Goal: Navigation & Orientation: Find specific page/section

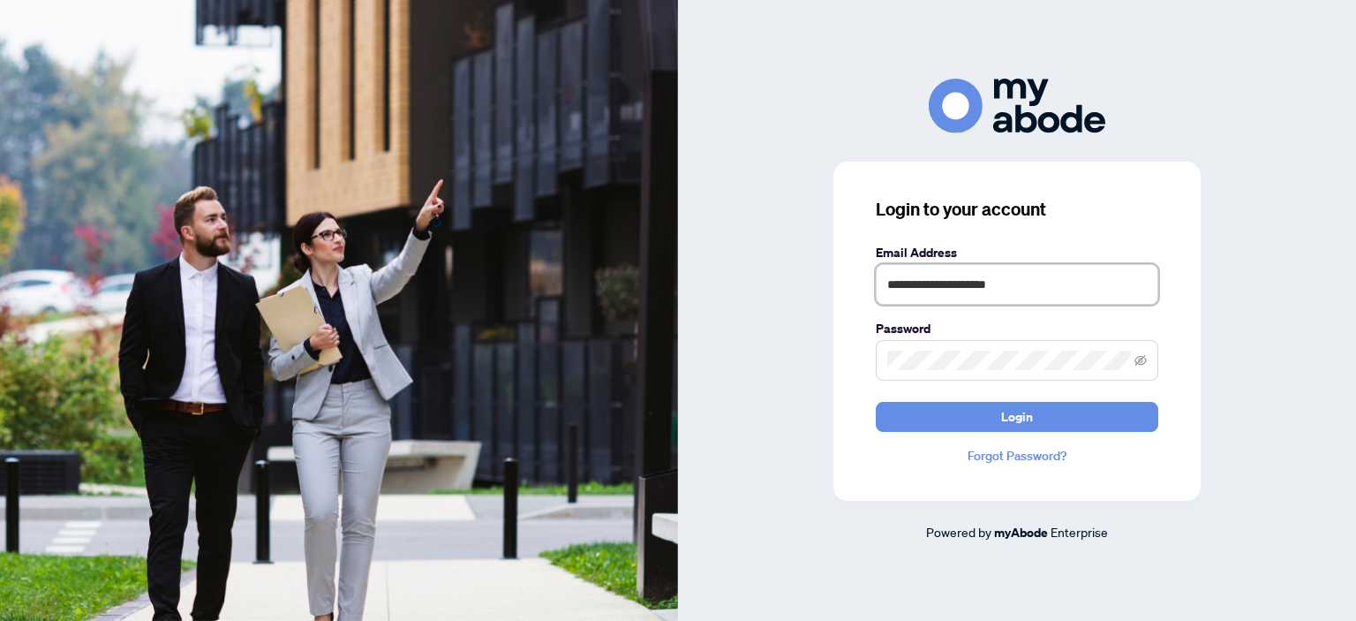
type input "**********"
click at [876, 402] on button "Login" at bounding box center [1017, 417] width 283 height 30
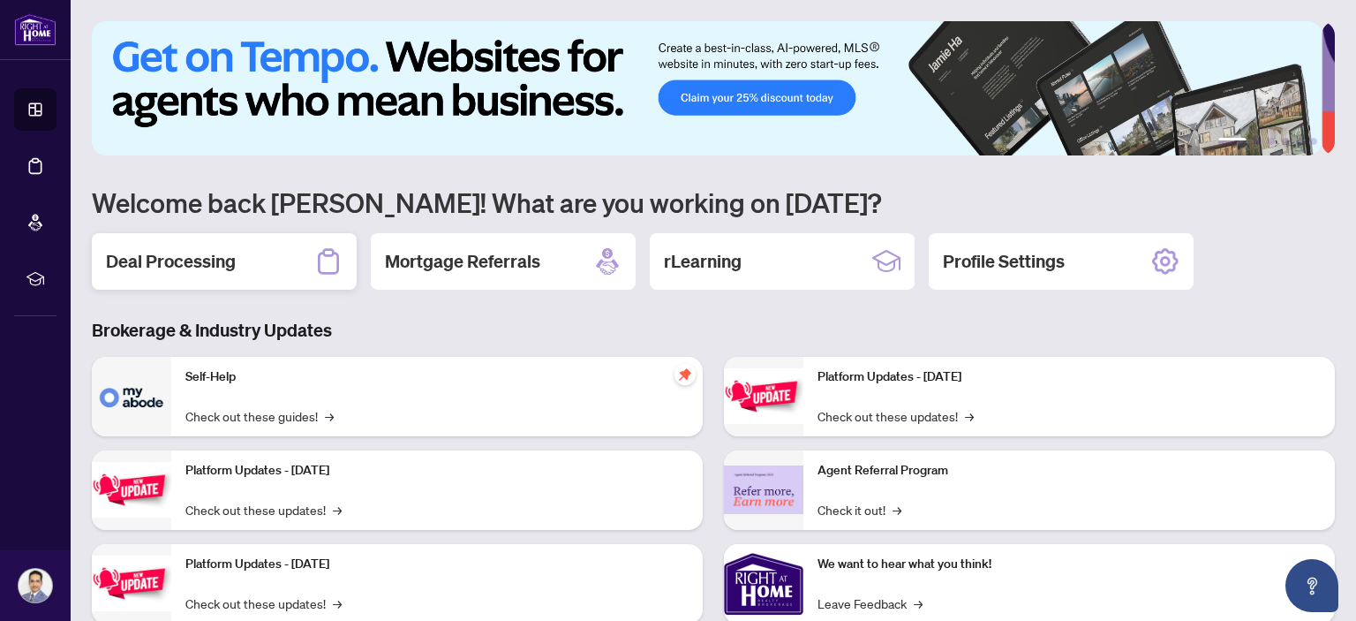
click at [289, 268] on div "Deal Processing" at bounding box center [224, 261] width 265 height 57
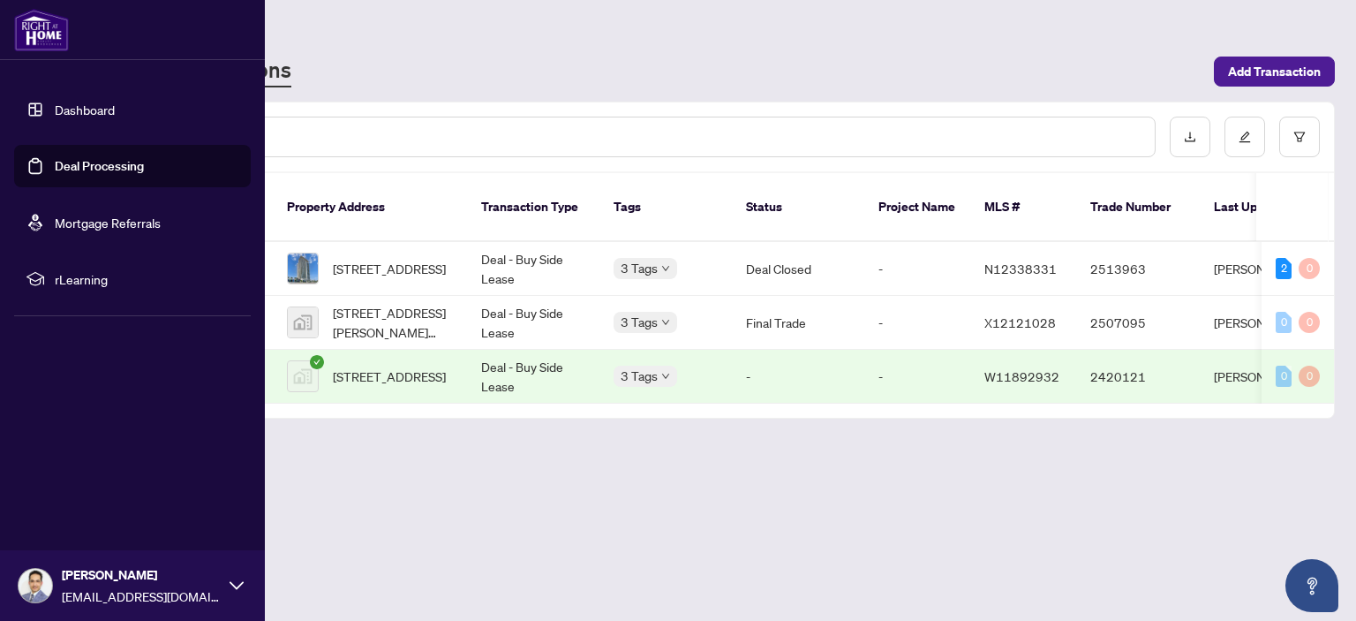
click at [114, 117] on link "Dashboard" at bounding box center [85, 110] width 60 height 16
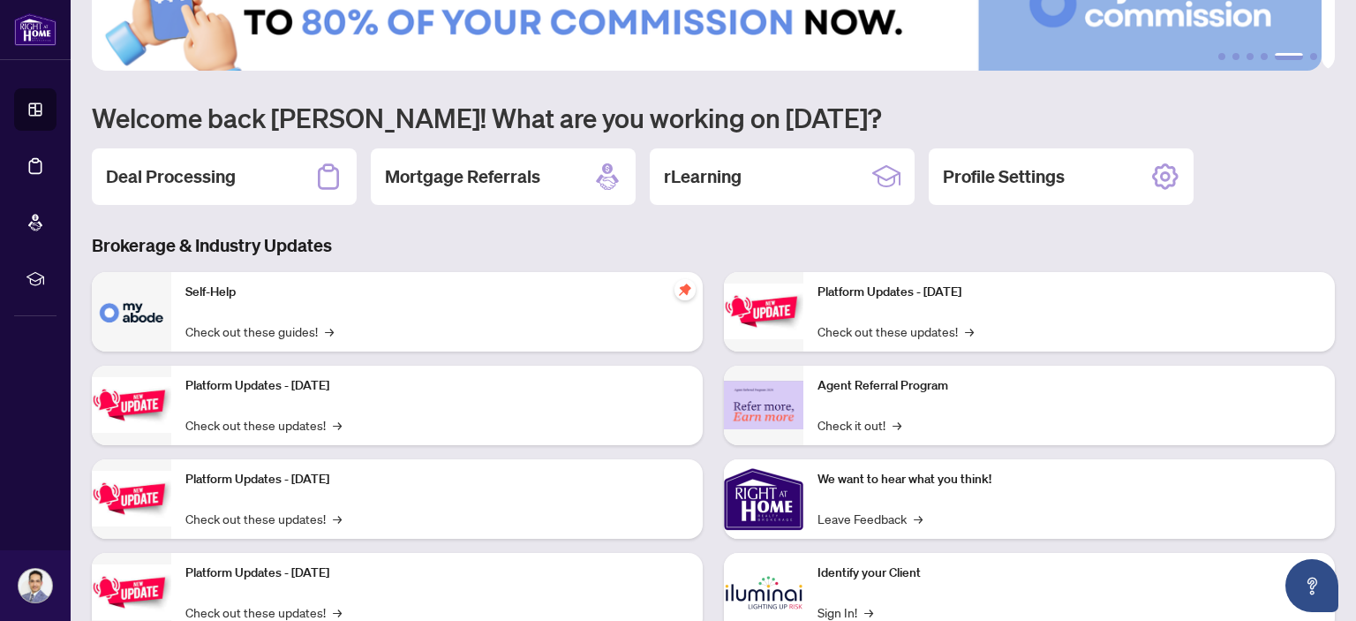
scroll to position [88, 0]
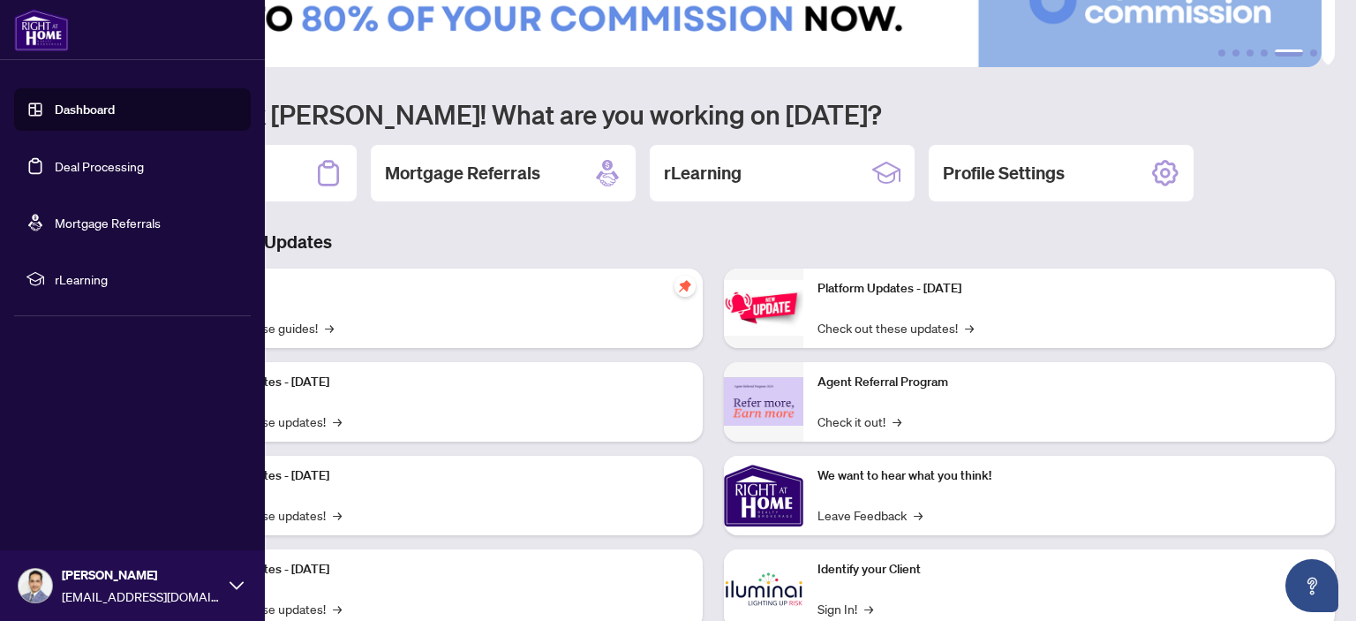
click at [98, 117] on link "Dashboard" at bounding box center [85, 110] width 60 height 16
click at [126, 169] on link "Deal Processing" at bounding box center [99, 166] width 89 height 16
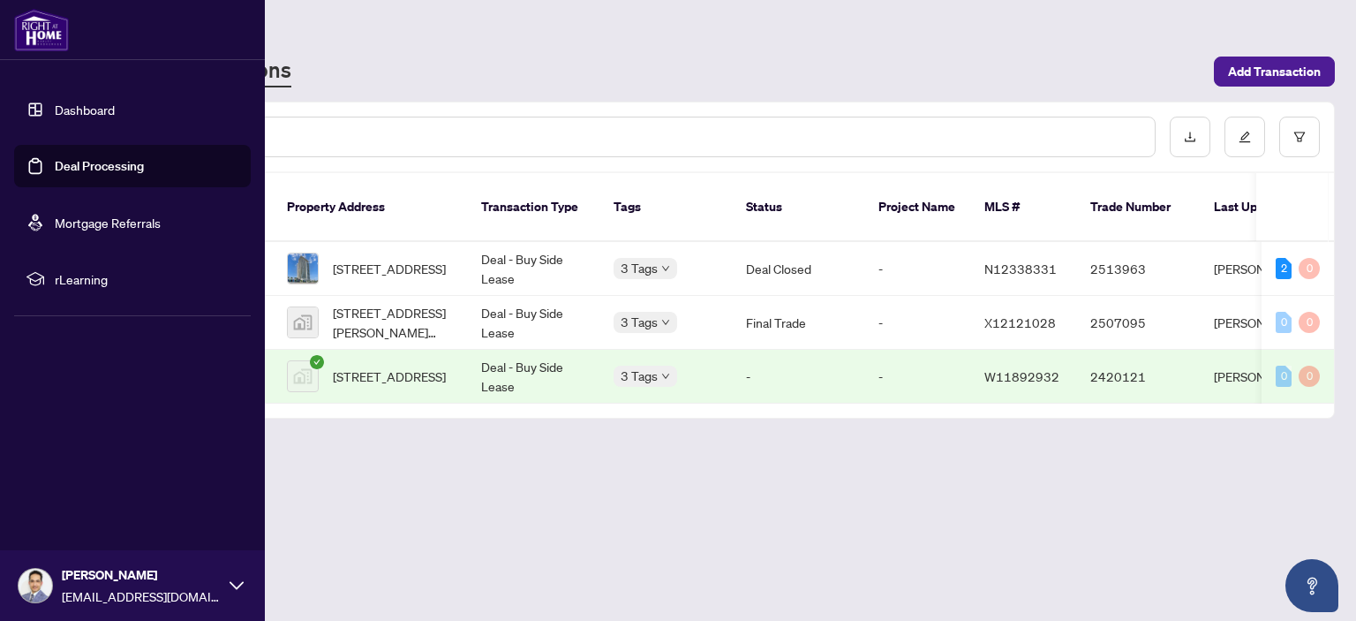
click at [55, 105] on link "Dashboard" at bounding box center [85, 110] width 60 height 16
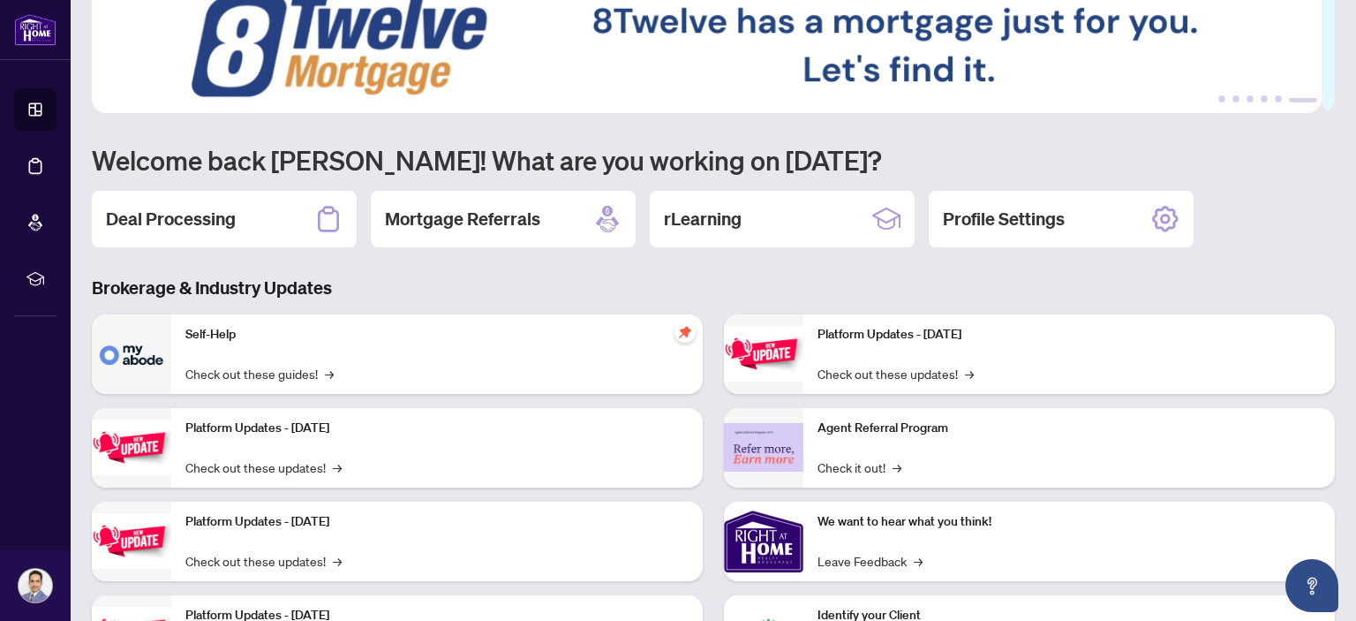
scroll to position [44, 0]
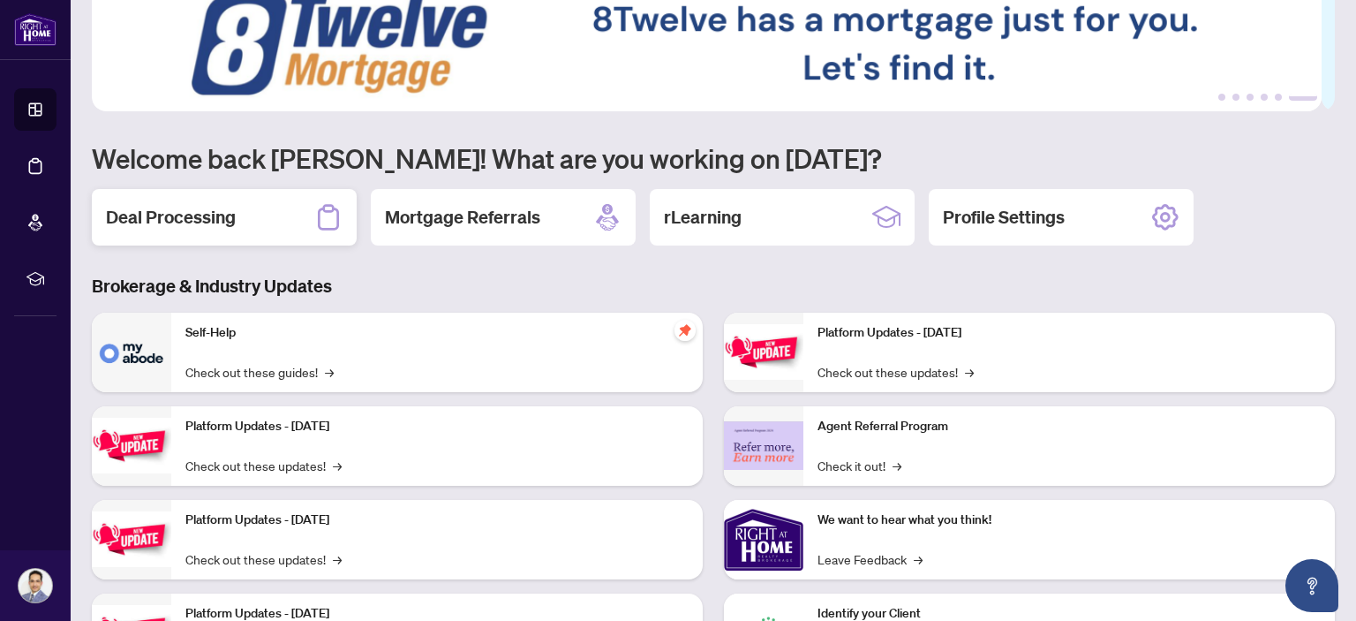
click at [230, 207] on h2 "Deal Processing" at bounding box center [171, 217] width 130 height 25
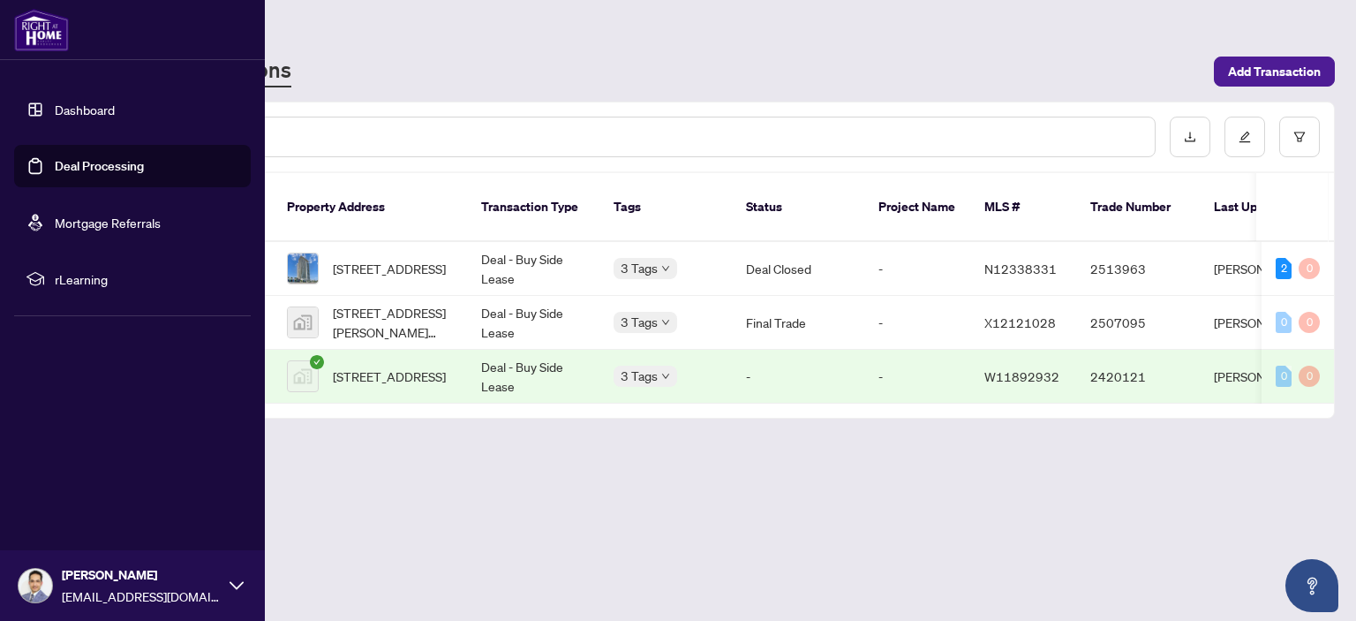
click at [55, 110] on link "Dashboard" at bounding box center [85, 110] width 60 height 16
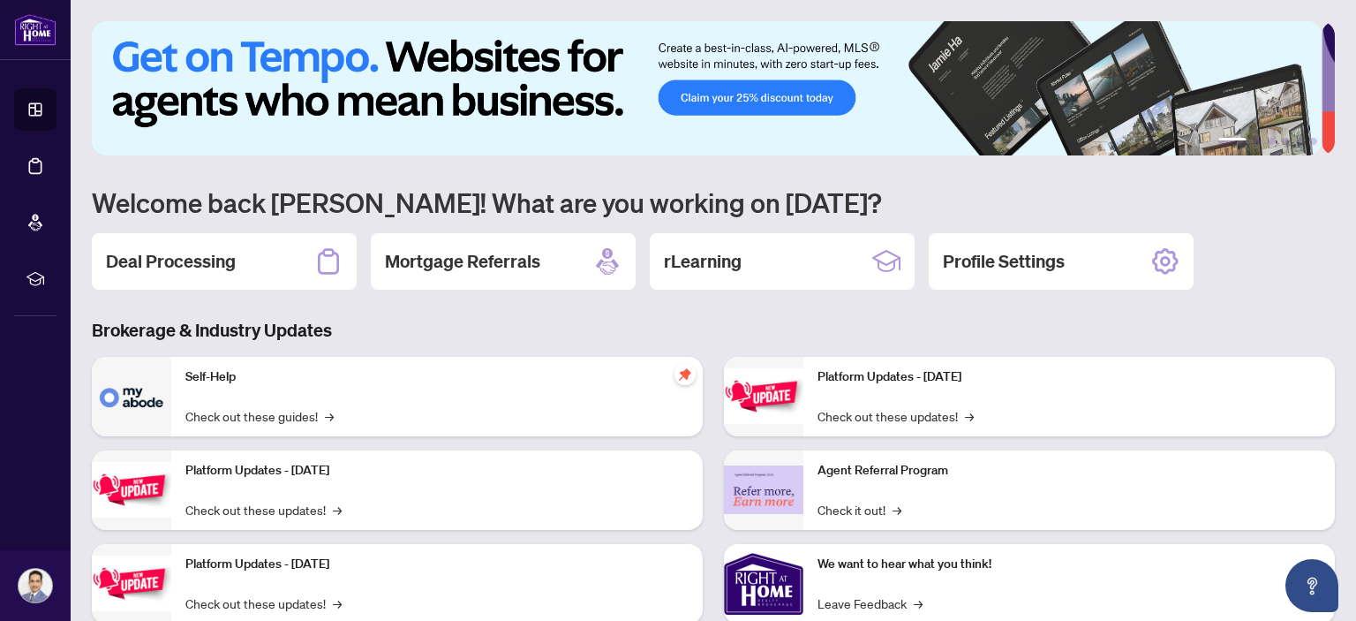
scroll to position [132, 0]
